Goal: Navigation & Orientation: Find specific page/section

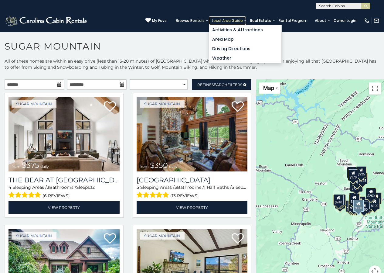
click at [222, 19] on link "Local Area Guide" at bounding box center [227, 20] width 37 height 9
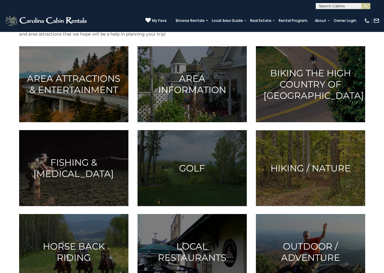
scroll to position [152, 0]
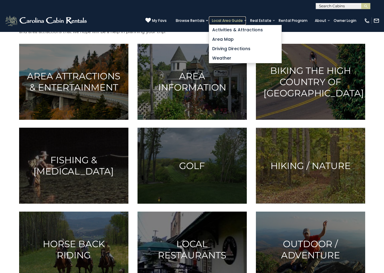
click at [225, 20] on link "Local Area Guide" at bounding box center [227, 20] width 37 height 9
